Goal: Task Accomplishment & Management: Manage account settings

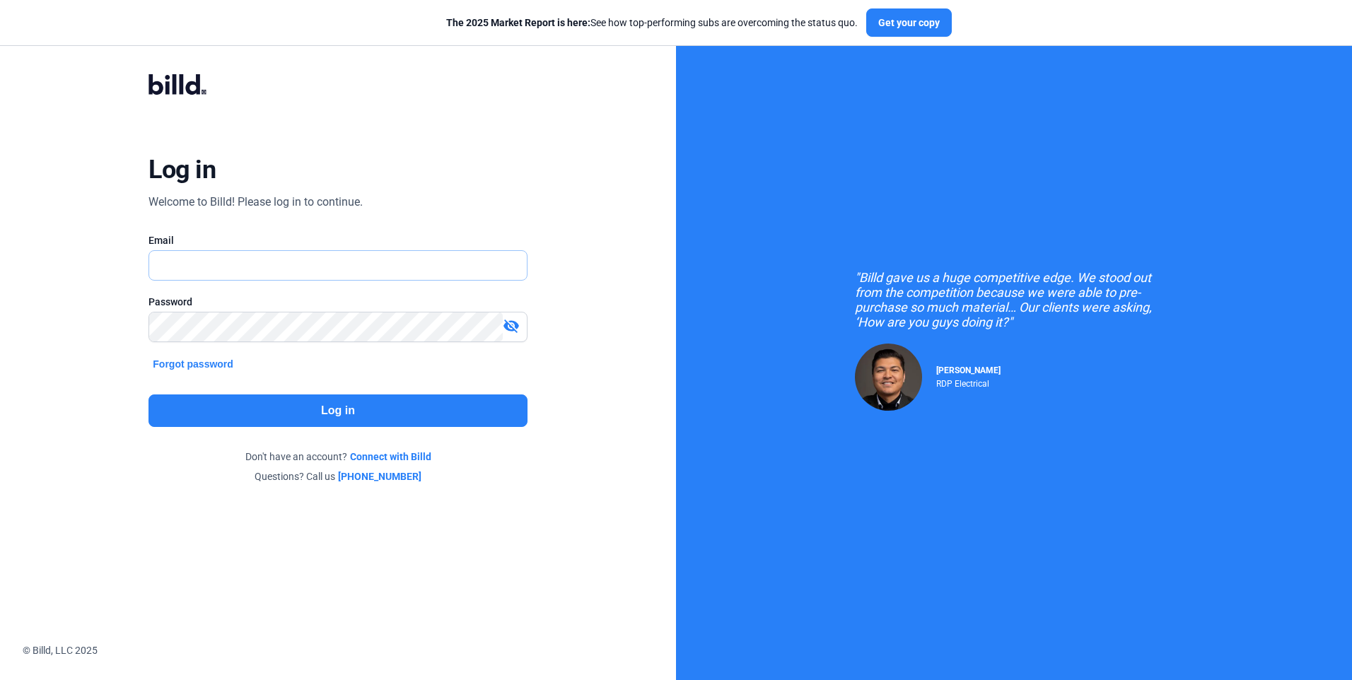
type input "[EMAIL_ADDRESS][DOMAIN_NAME]"
click at [354, 411] on button "Log in" at bounding box center [338, 411] width 378 height 33
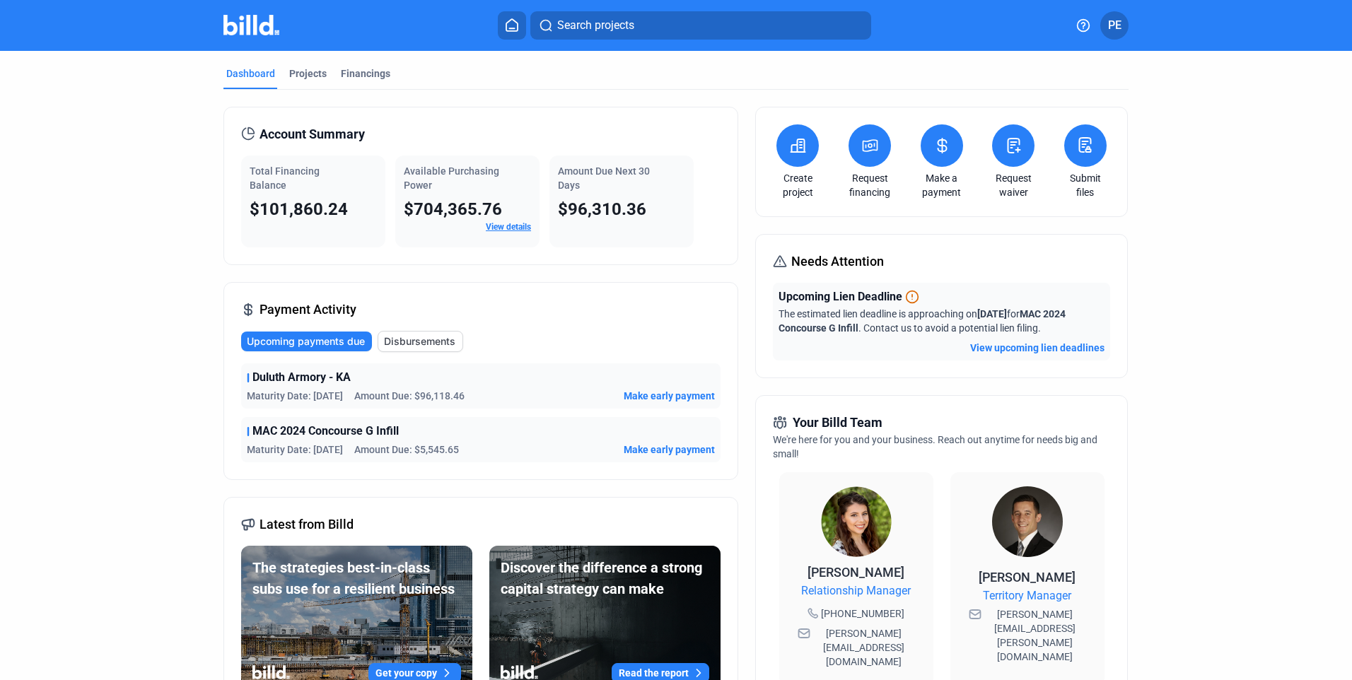
click at [661, 449] on span "Make early payment" at bounding box center [669, 450] width 91 height 14
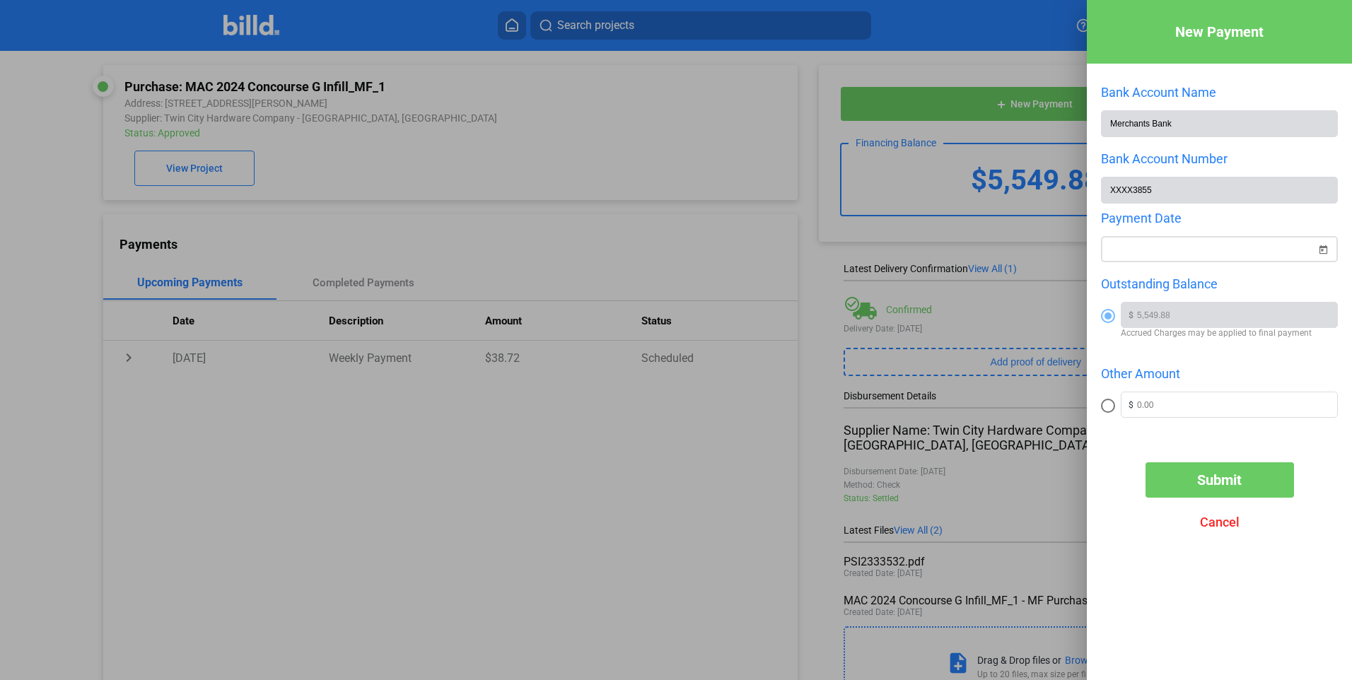
click at [1324, 253] on span "Open calendar" at bounding box center [1323, 241] width 34 height 34
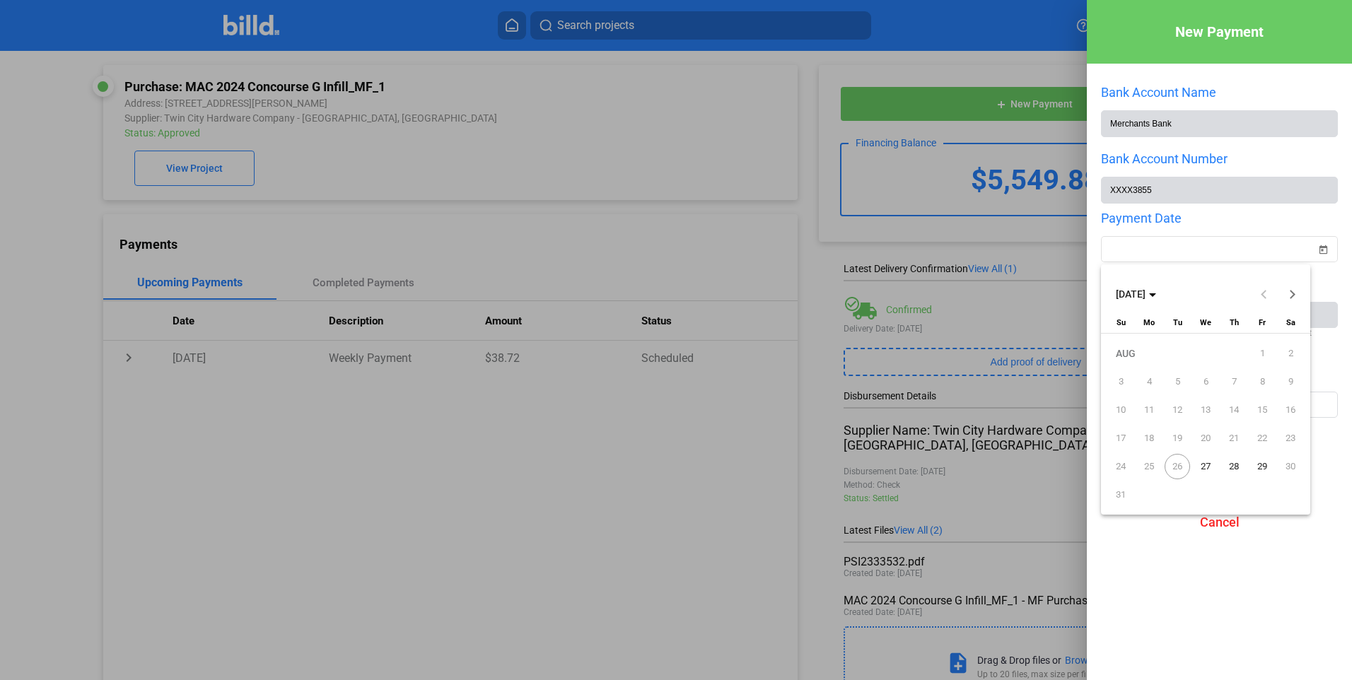
click at [1207, 465] on span "27" at bounding box center [1205, 466] width 25 height 25
type input "[DATE]"
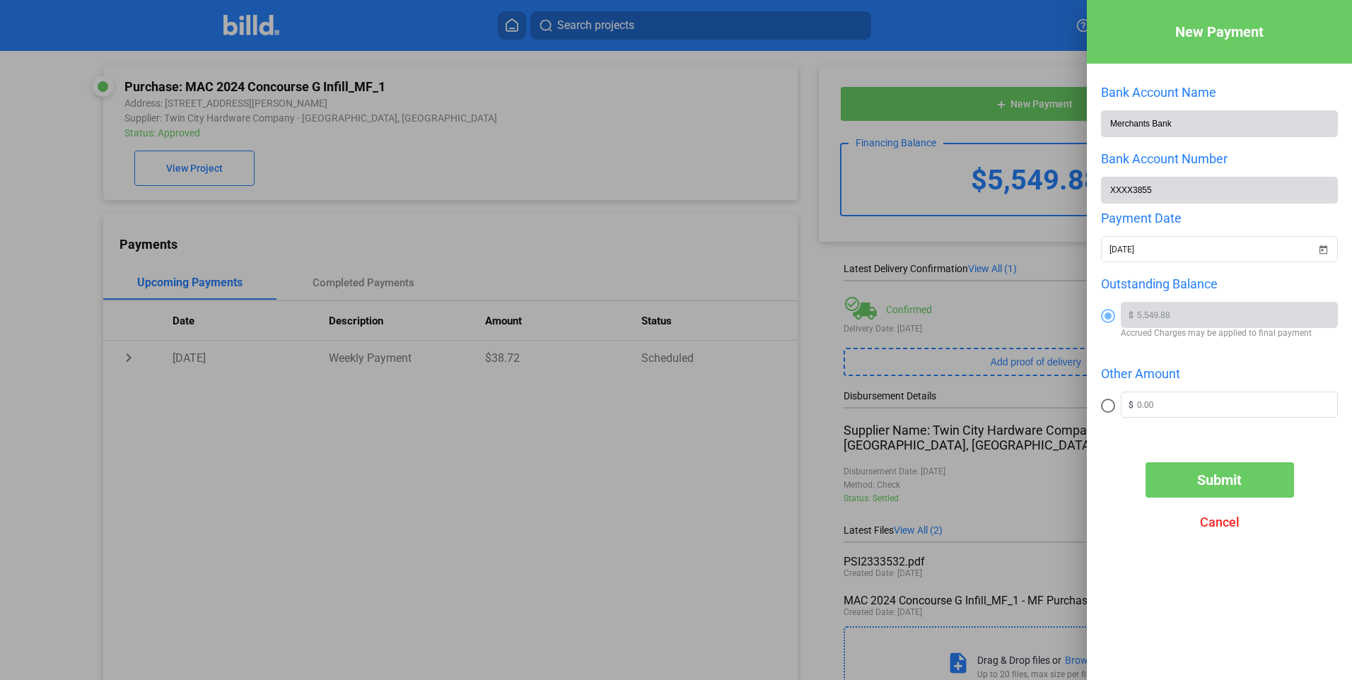
click at [178, 178] on div at bounding box center [676, 340] width 1352 height 680
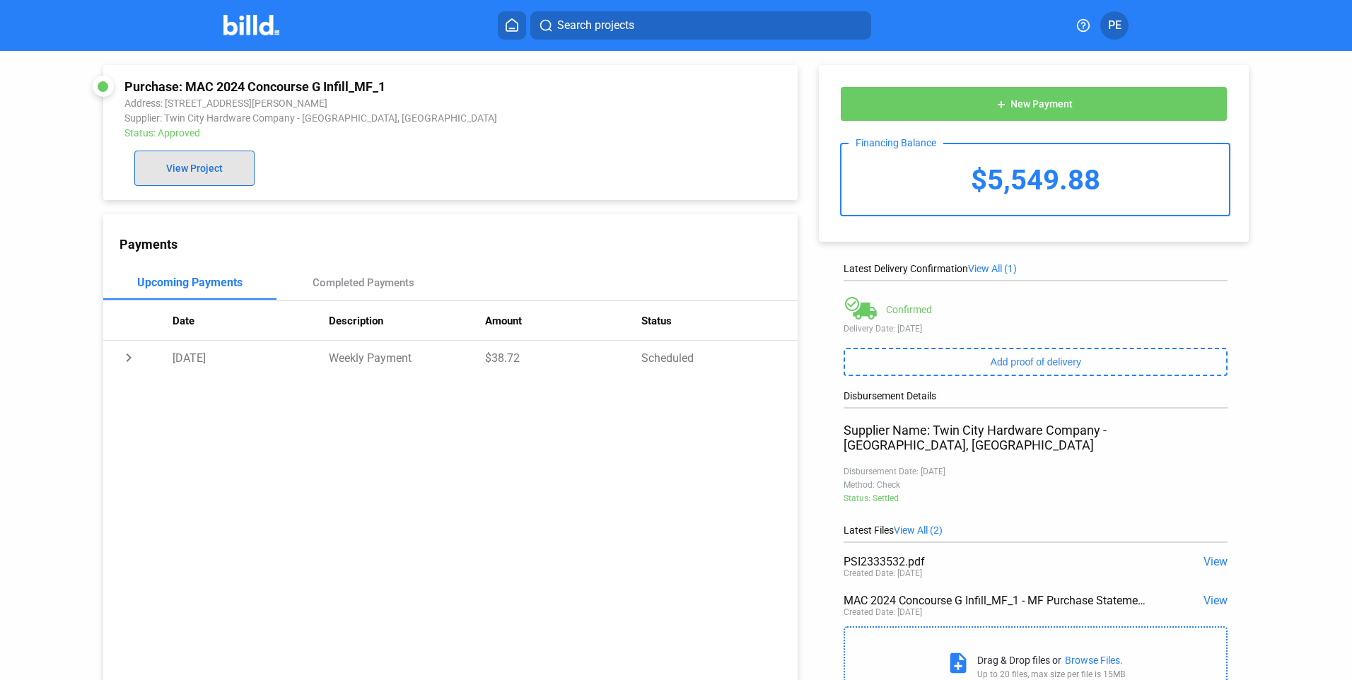
click at [178, 178] on button "View Project" at bounding box center [194, 168] width 120 height 35
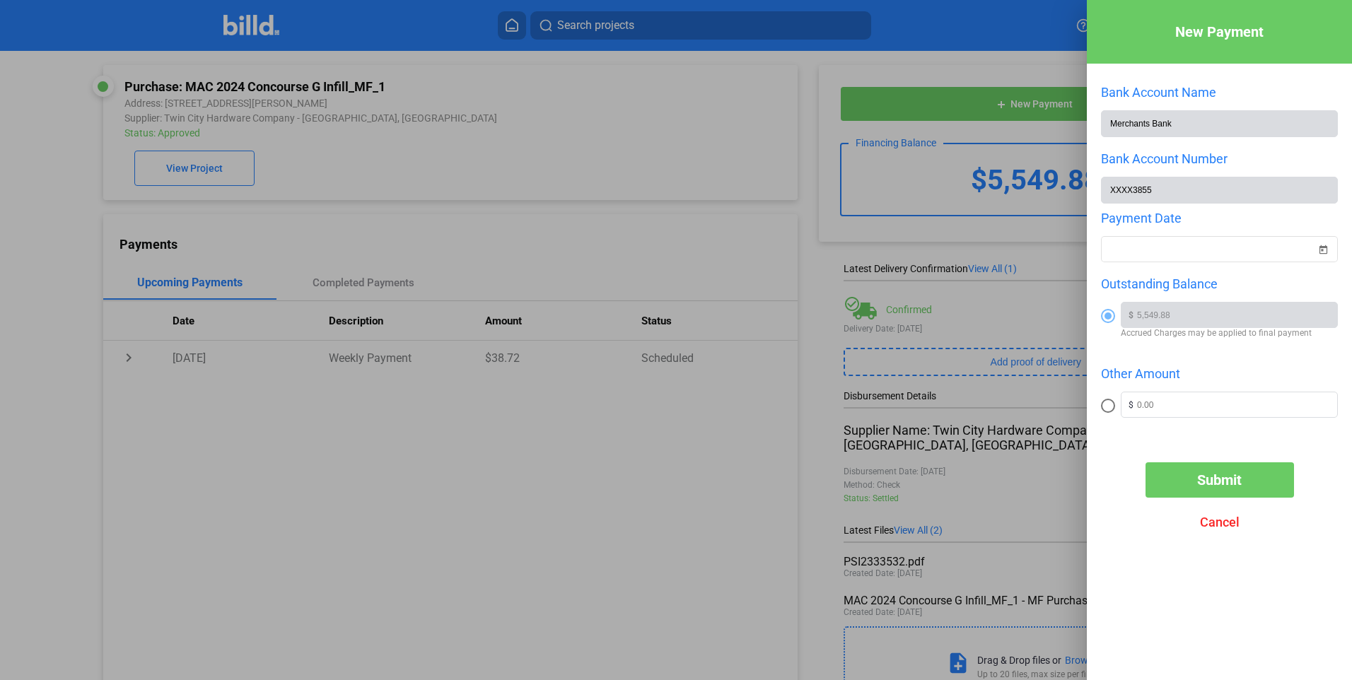
drag, startPoint x: 1228, startPoint y: 482, endPoint x: 1299, endPoint y: 352, distance: 148.5
click at [1287, 381] on div "New Payment Bank Account Name Merchants Bank Bank Account Number XXXX3855 Payme…" at bounding box center [1219, 319] width 265 height 638
click at [1342, 234] on div "New Payment Bank Account Name Merchants Bank Bank Account Number XXXX3855 Payme…" at bounding box center [1219, 319] width 265 height 638
click at [1320, 249] on span "Open calendar" at bounding box center [1323, 241] width 34 height 34
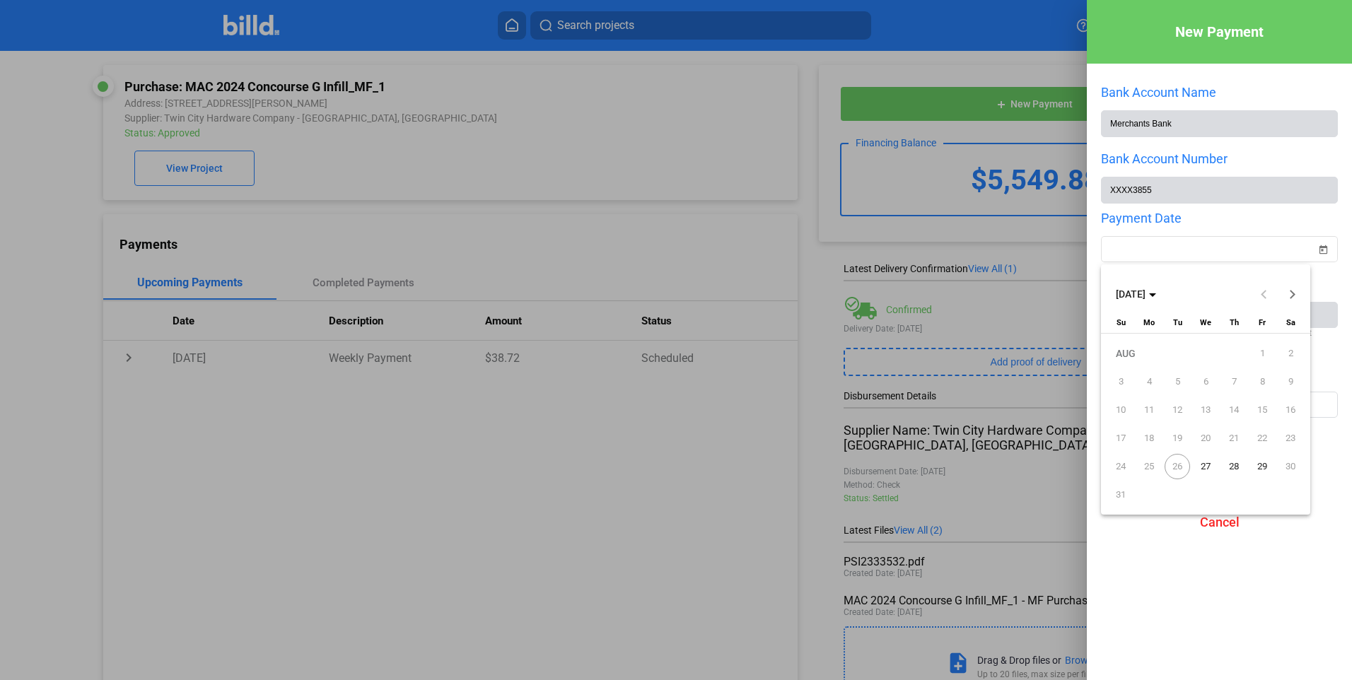
click at [1208, 465] on span "27" at bounding box center [1205, 466] width 25 height 25
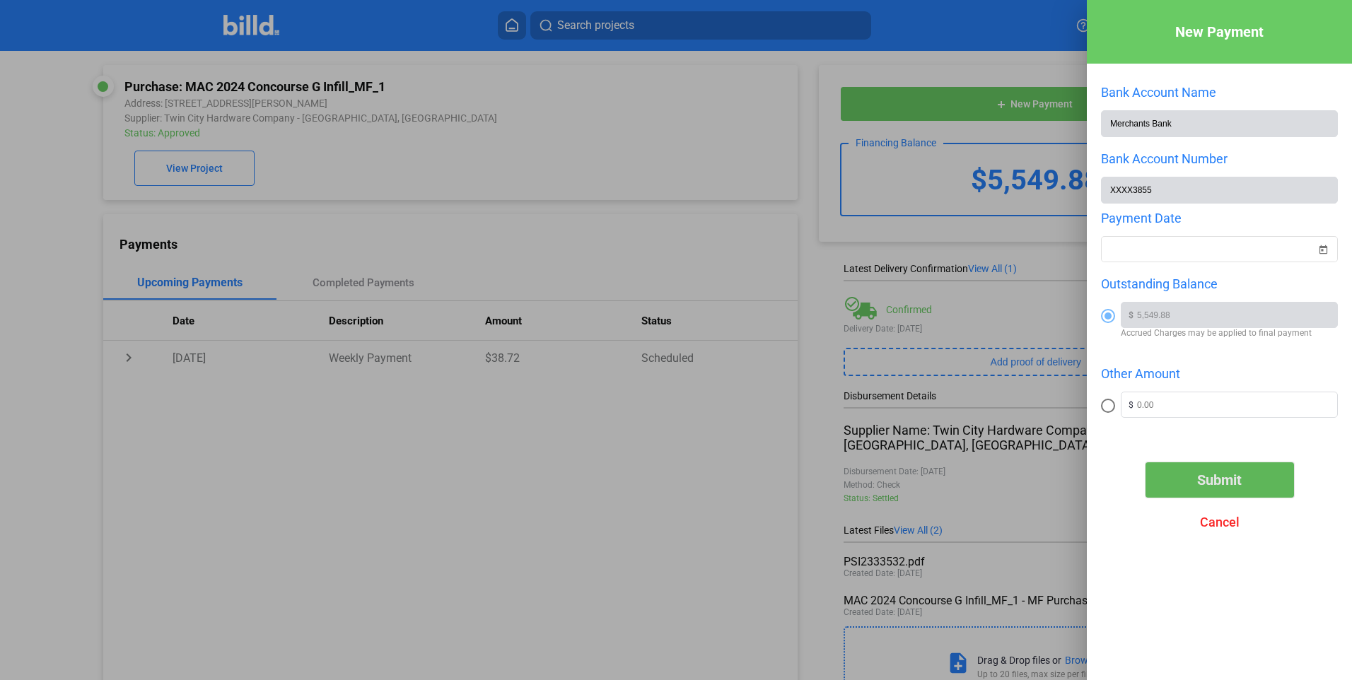
click at [1232, 484] on span "Submit" at bounding box center [1219, 480] width 45 height 17
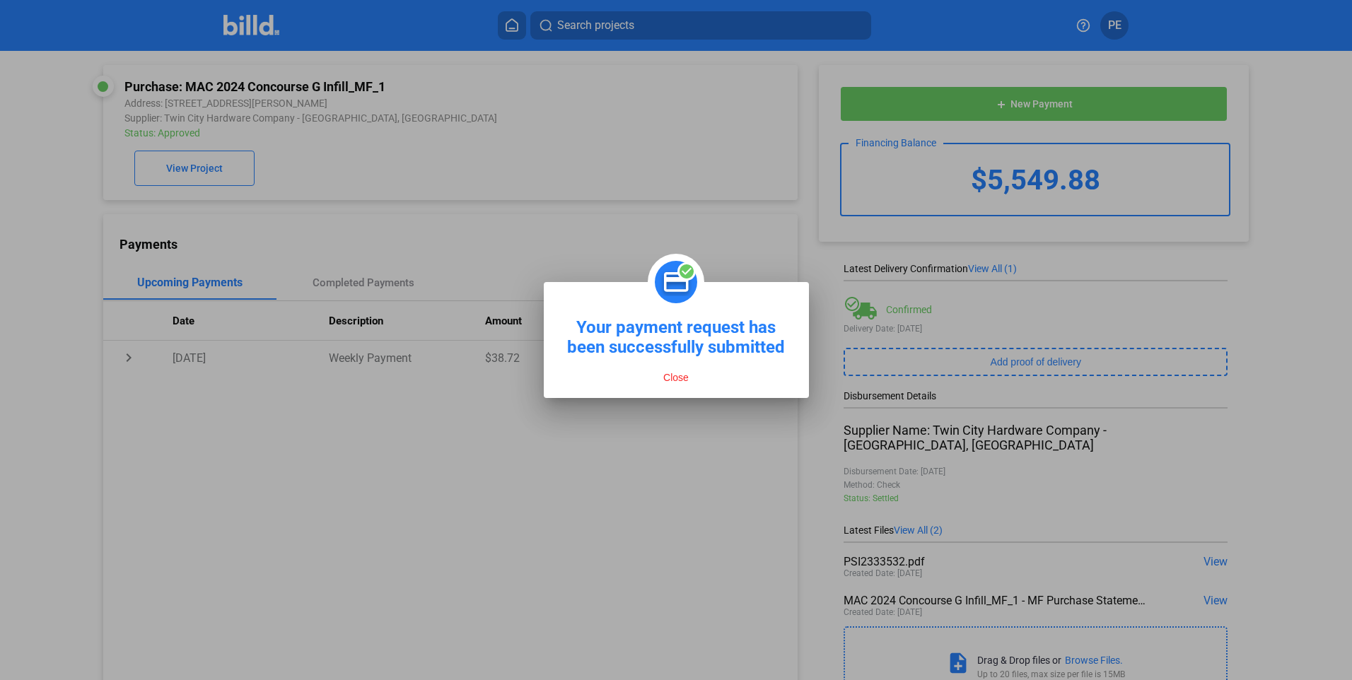
click at [676, 381] on button "Close" at bounding box center [676, 377] width 34 height 13
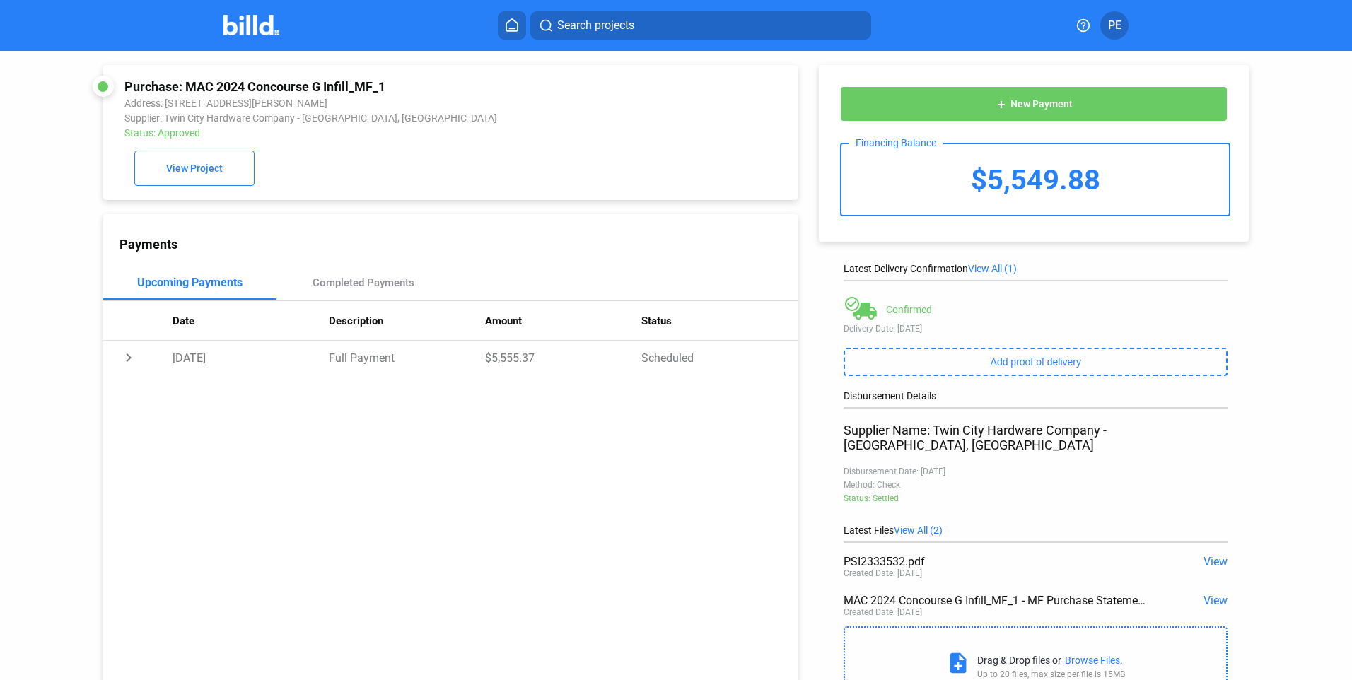
click at [511, 22] on icon at bounding box center [512, 24] width 14 height 13
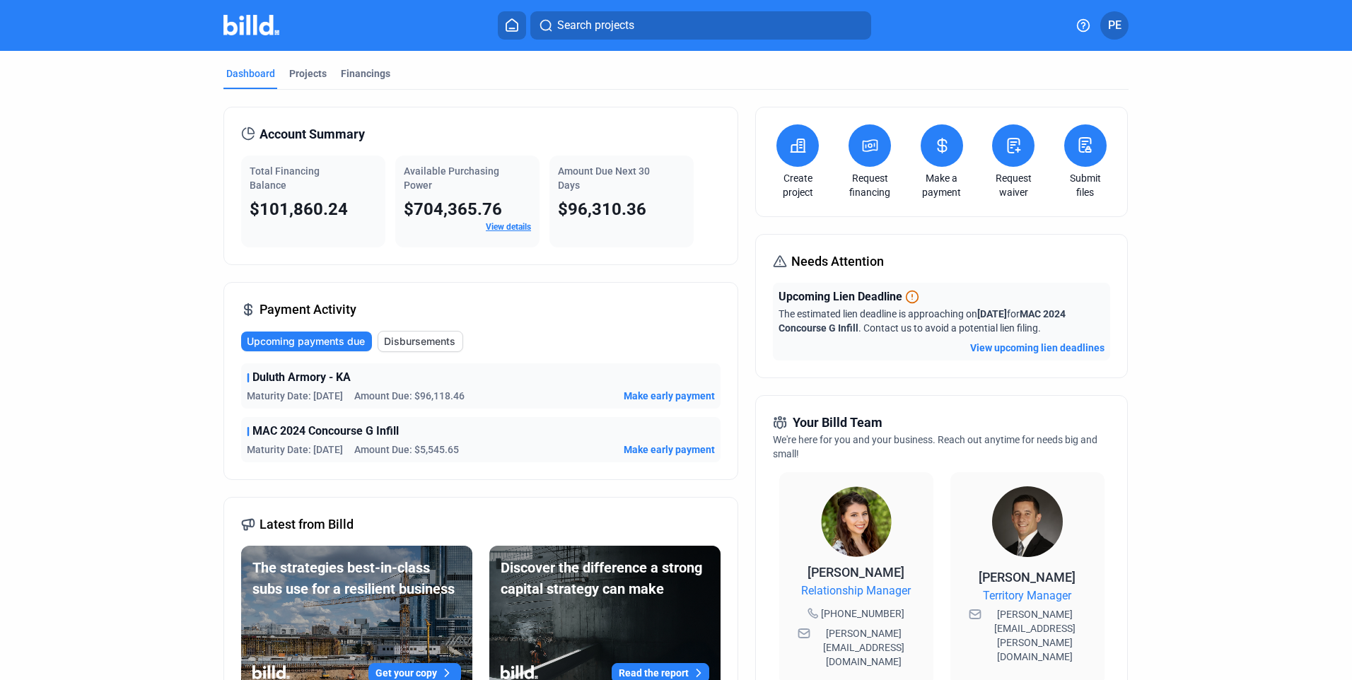
click at [412, 339] on span "Disbursements" at bounding box center [419, 342] width 71 height 14
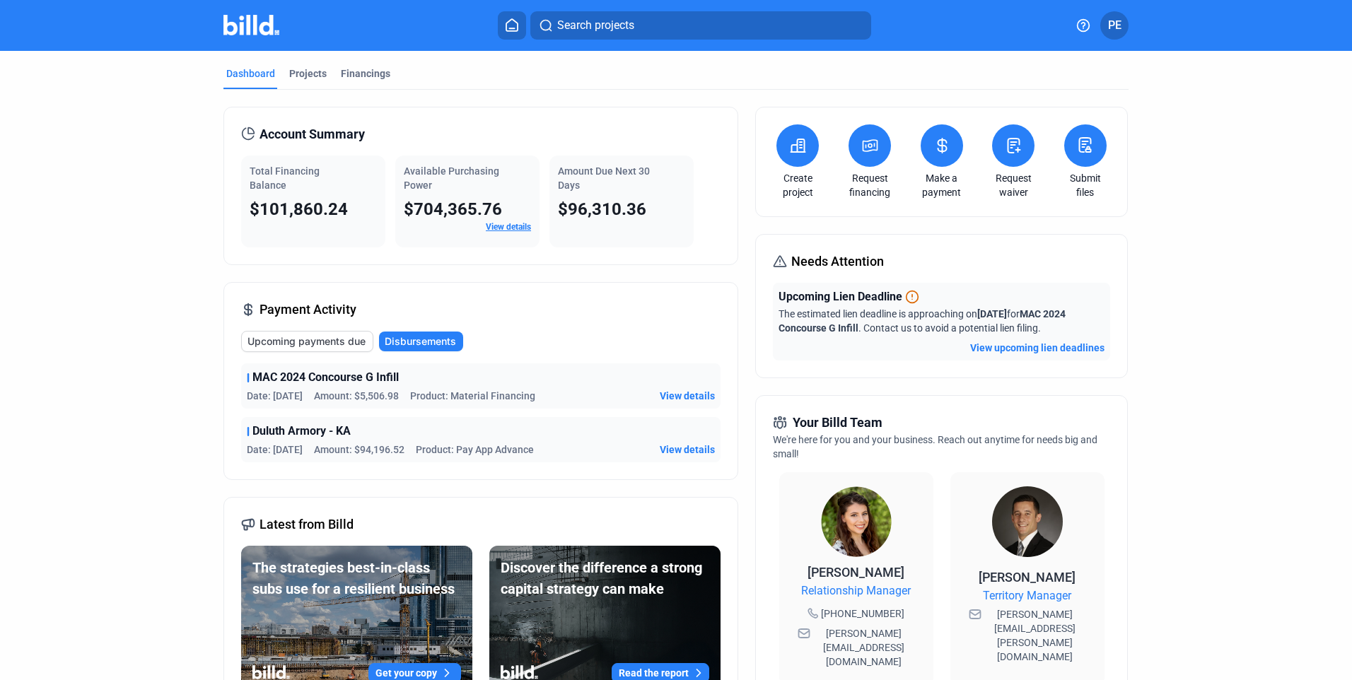
click at [689, 448] on span "View details" at bounding box center [687, 450] width 55 height 14
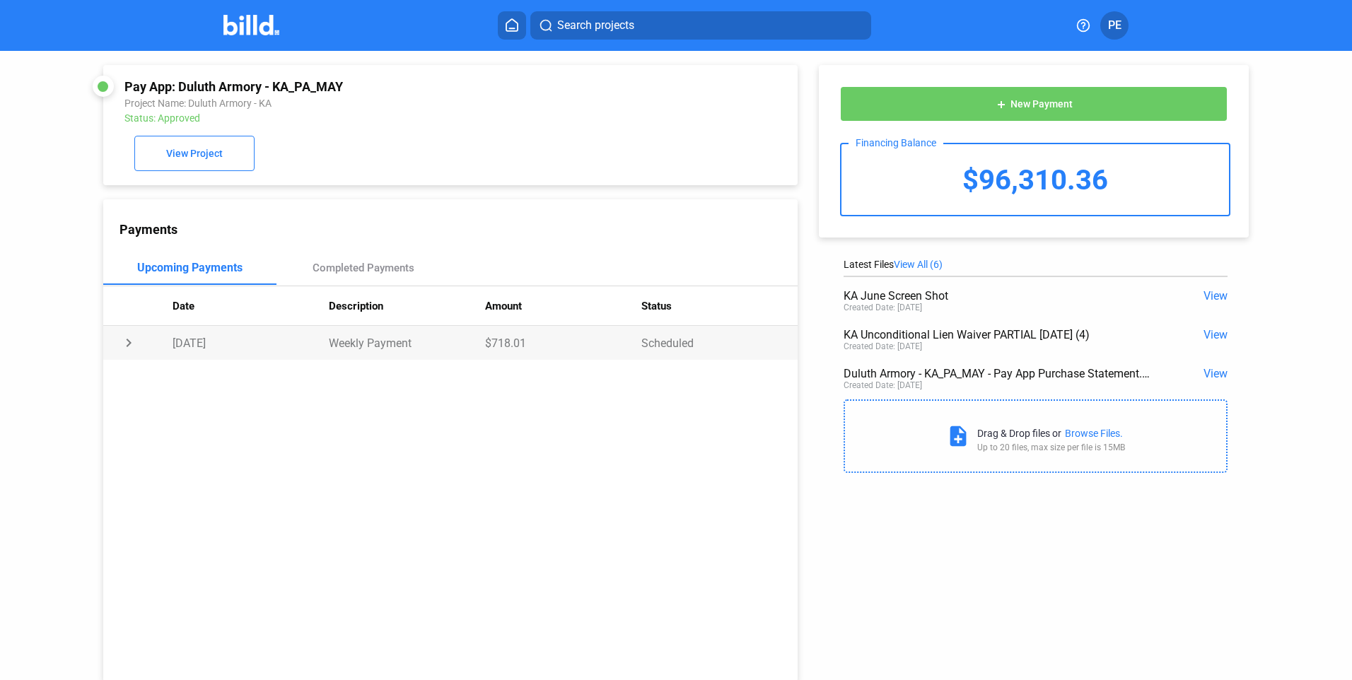
click at [128, 347] on td "chevron_right" at bounding box center [137, 343] width 69 height 34
click at [128, 347] on td "expand_more" at bounding box center [137, 343] width 69 height 34
click at [330, 273] on div "Completed Payments" at bounding box center [364, 268] width 102 height 13
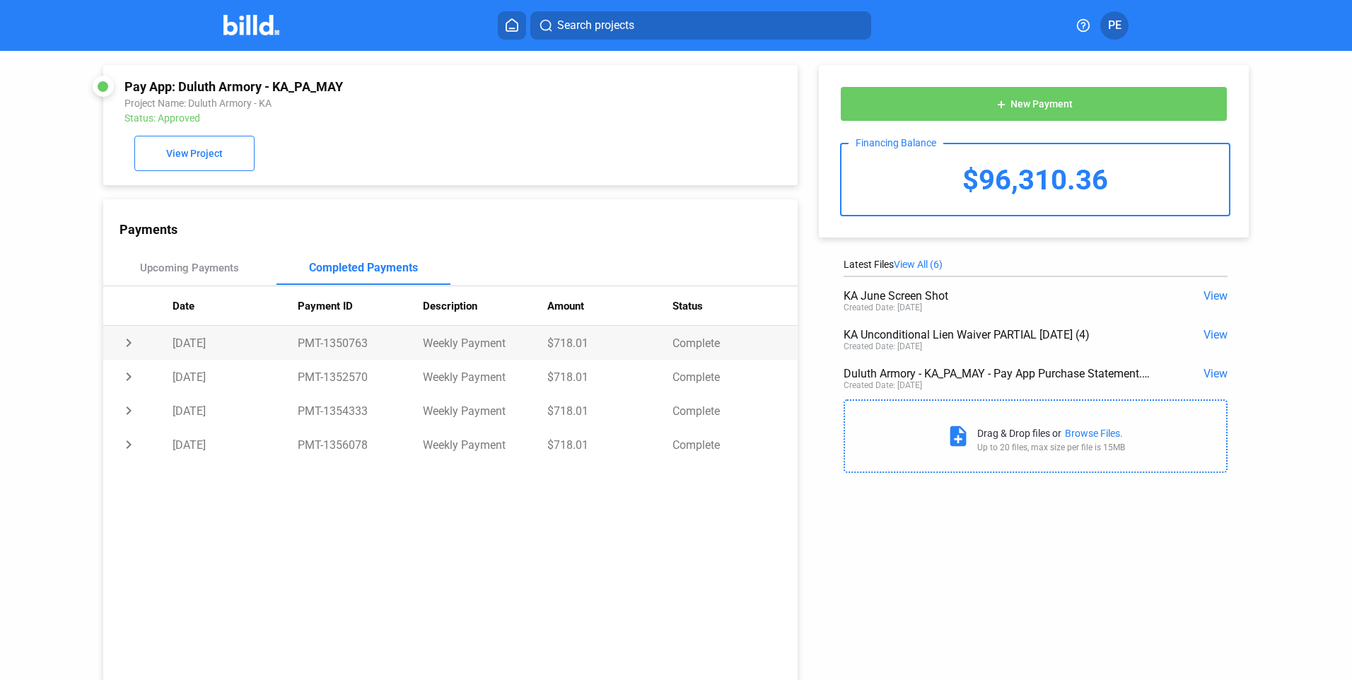
click at [125, 349] on td "chevron_right" at bounding box center [137, 343] width 69 height 34
click at [127, 410] on td "chevron_right" at bounding box center [137, 409] width 69 height 34
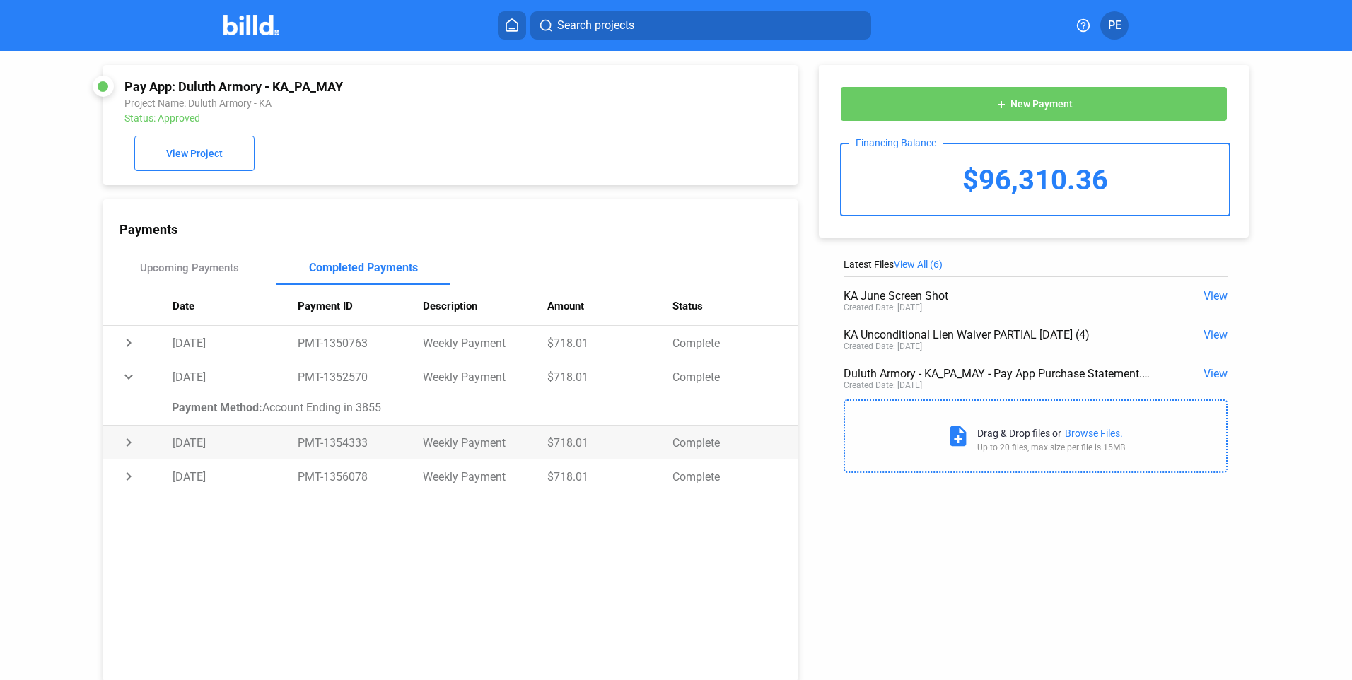
click at [130, 446] on td "chevron_right" at bounding box center [137, 443] width 69 height 34
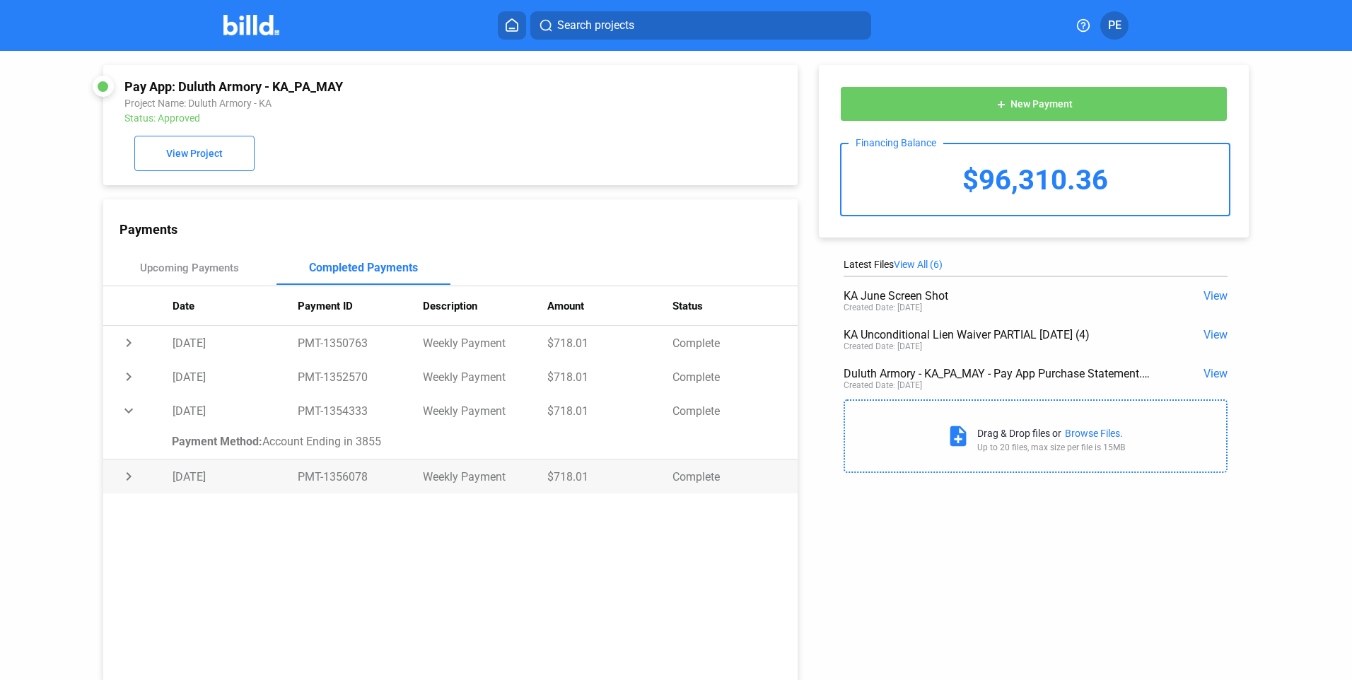
click at [131, 480] on td "chevron_right" at bounding box center [137, 477] width 69 height 34
click at [484, 560] on div "Payments Upcoming Payments Completed Payments Date Payment ID Description Amoun…" at bounding box center [450, 440] width 695 height 482
click at [513, 24] on icon at bounding box center [512, 24] width 14 height 13
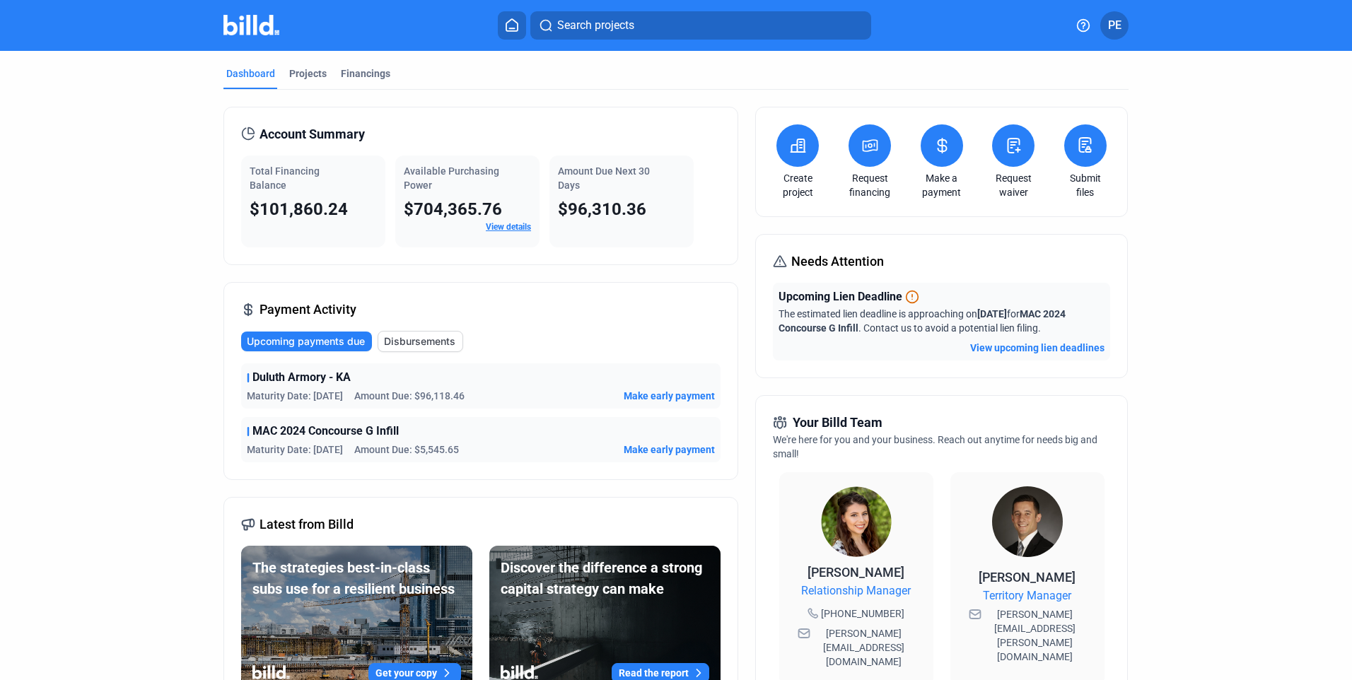
click at [1031, 349] on button "View upcoming lien deadlines" at bounding box center [1037, 348] width 134 height 14
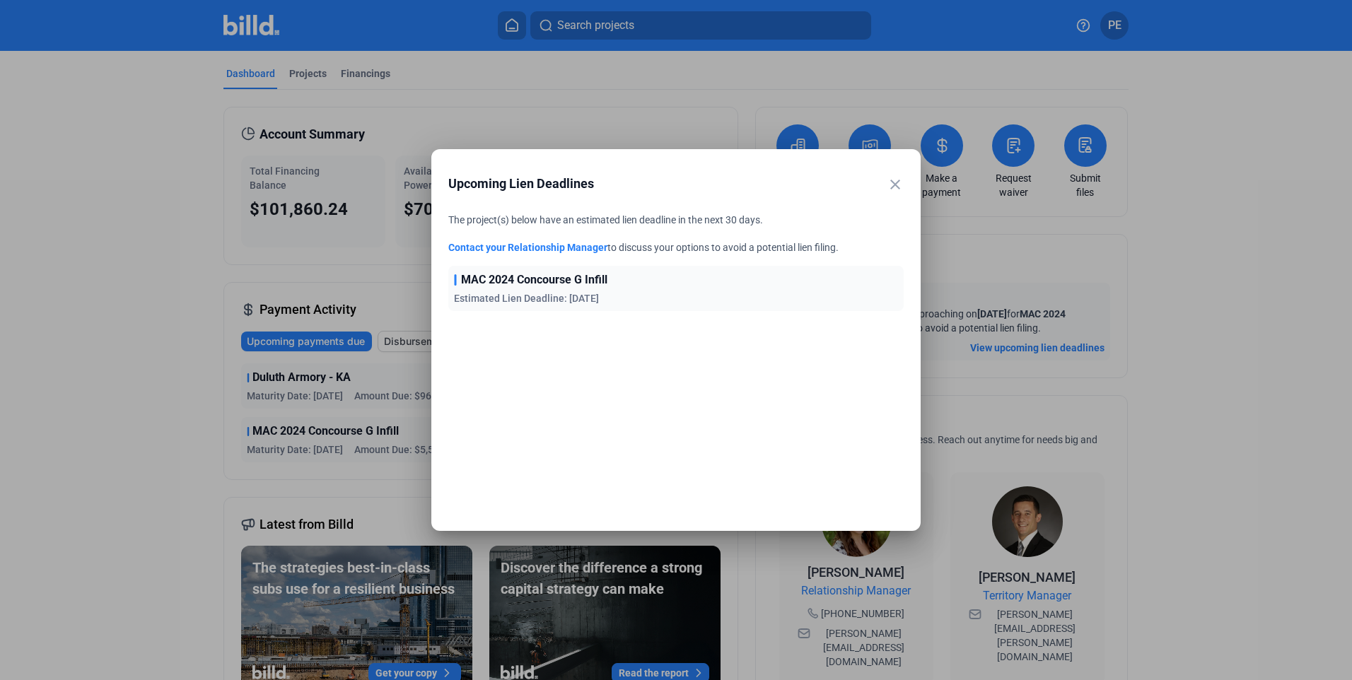
click at [461, 282] on span "MAC 2024 Concourse G Infill" at bounding box center [534, 280] width 146 height 17
click at [473, 303] on span "Estimated Lien Deadline: [DATE]" at bounding box center [526, 298] width 145 height 11
click at [898, 186] on mat-icon "close" at bounding box center [895, 184] width 17 height 17
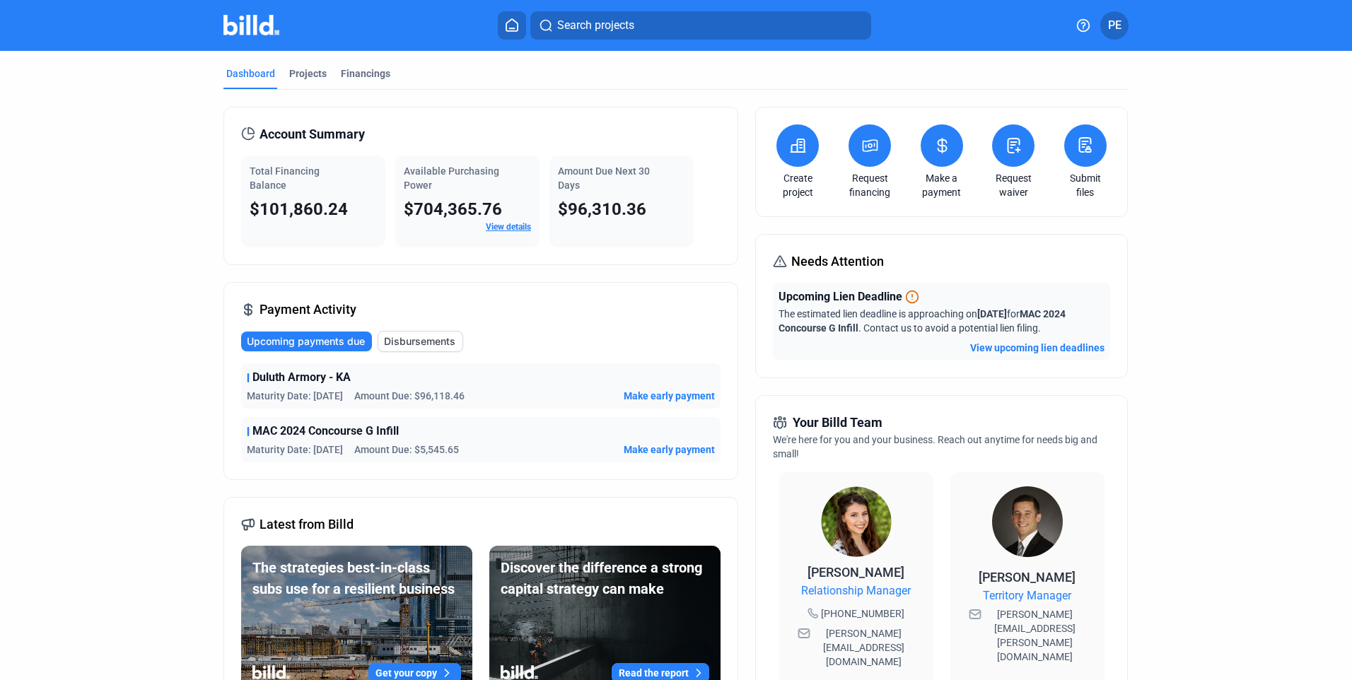
click at [415, 340] on span "Disbursements" at bounding box center [419, 342] width 71 height 14
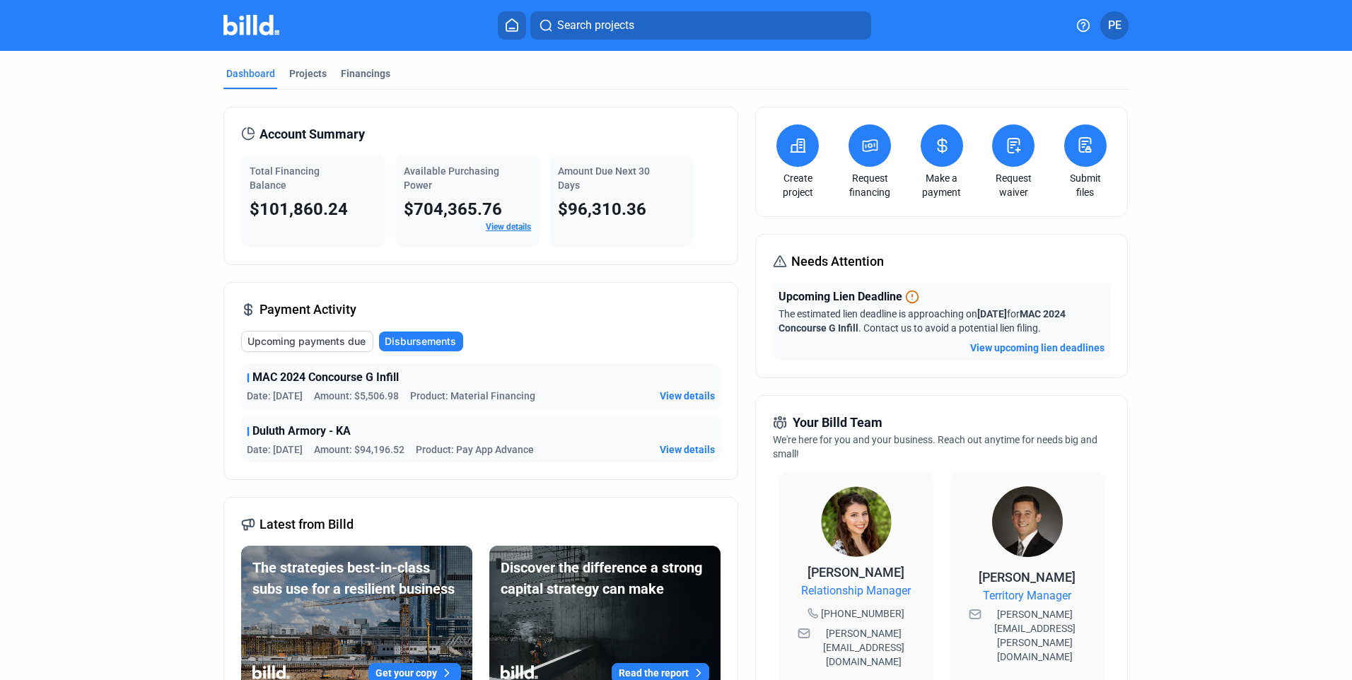
click at [699, 451] on span "View details" at bounding box center [687, 450] width 55 height 14
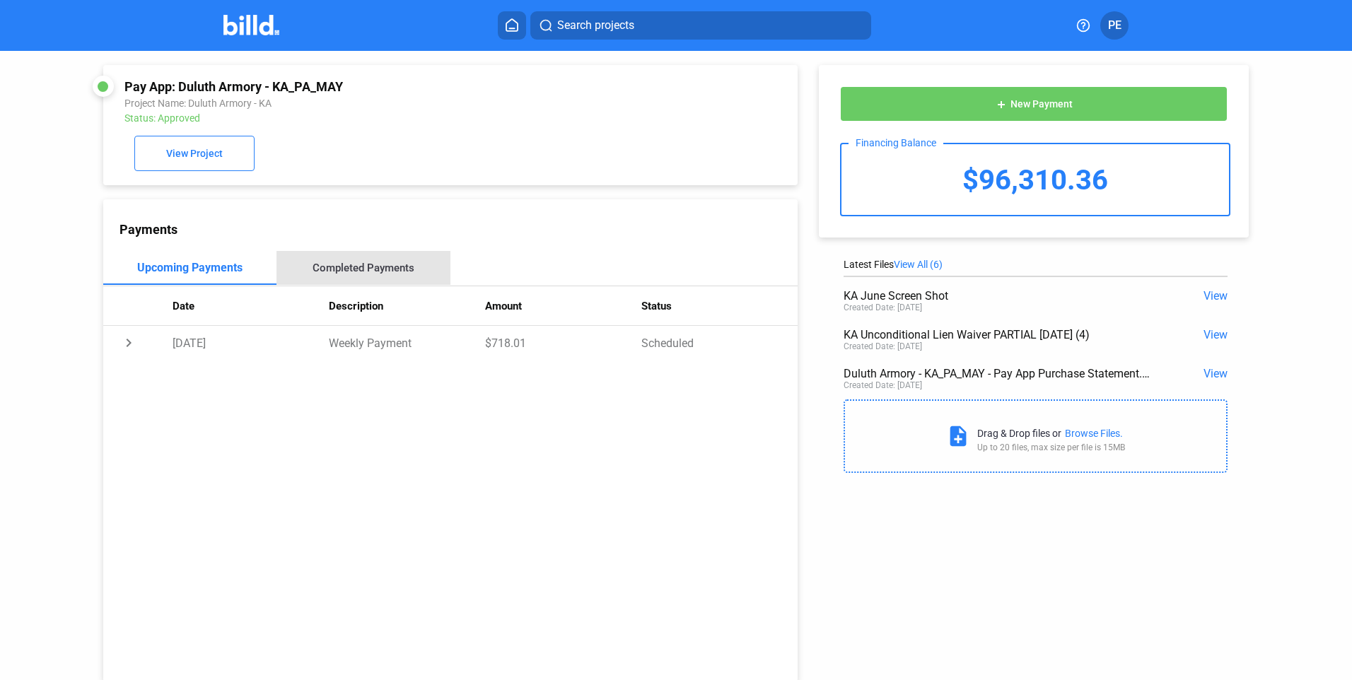
click at [389, 279] on div "Completed Payments" at bounding box center [364, 268] width 174 height 34
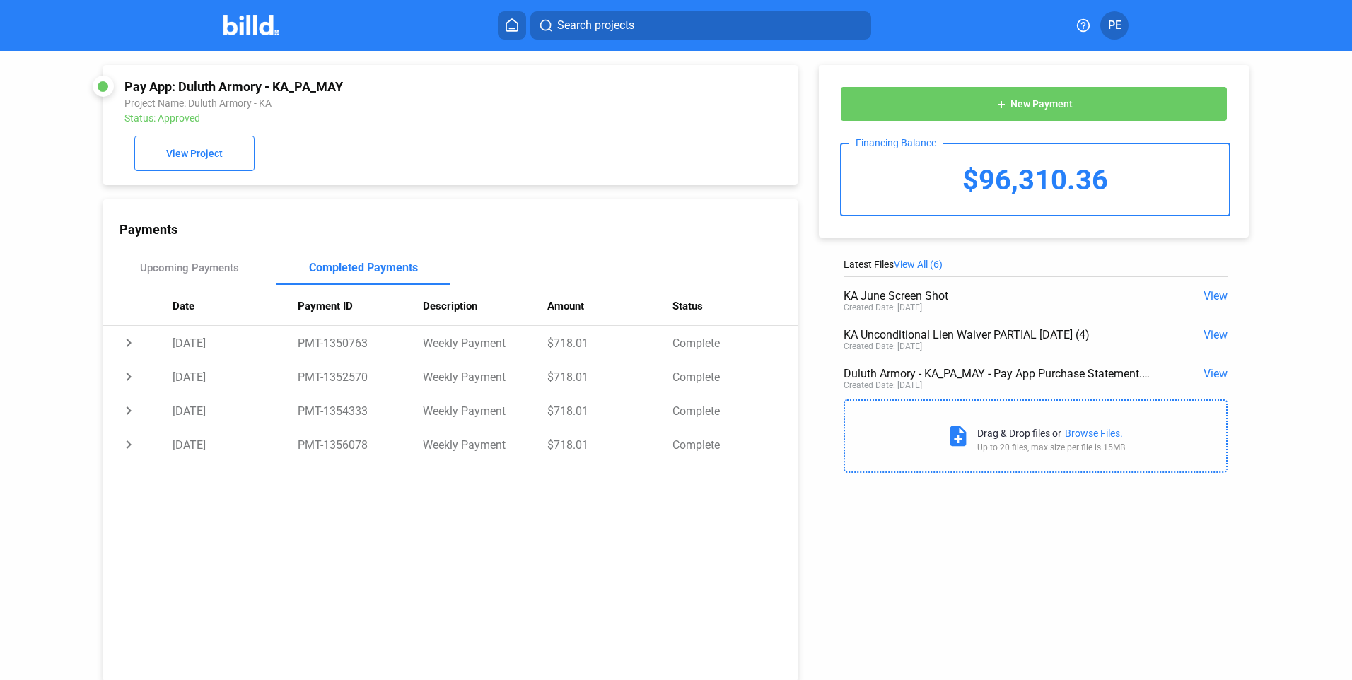
click at [510, 22] on icon at bounding box center [512, 24] width 14 height 13
